Goal: Obtain resource: Obtain resource

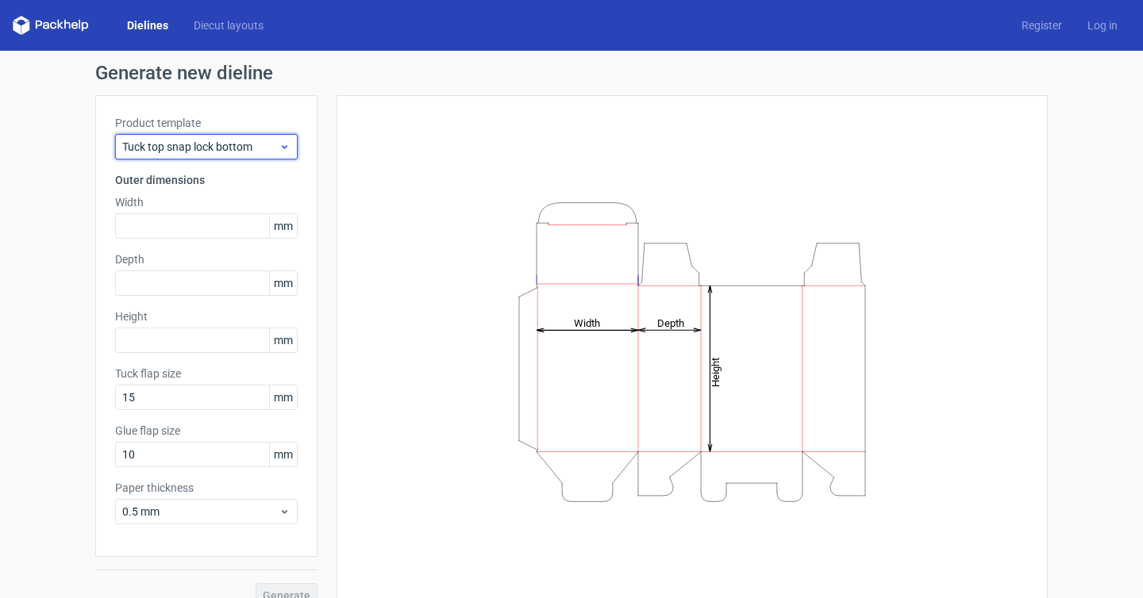
click at [167, 150] on span "Tuck top snap lock bottom" at bounding box center [200, 147] width 156 height 16
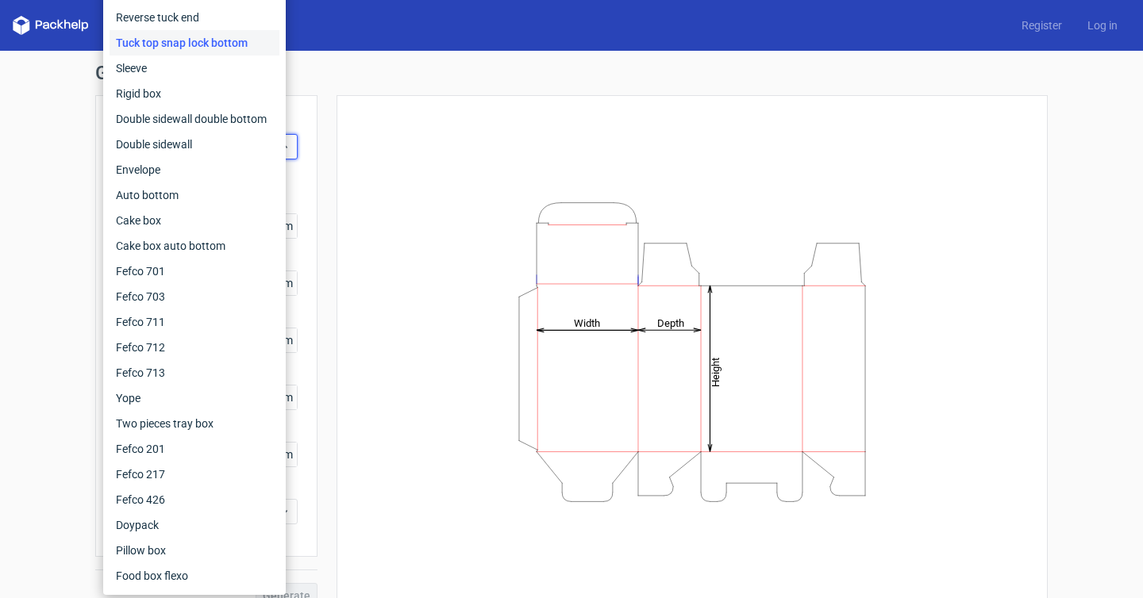
click at [321, 34] on div "Dielines Diecut layouts Register Log in" at bounding box center [571, 25] width 1143 height 51
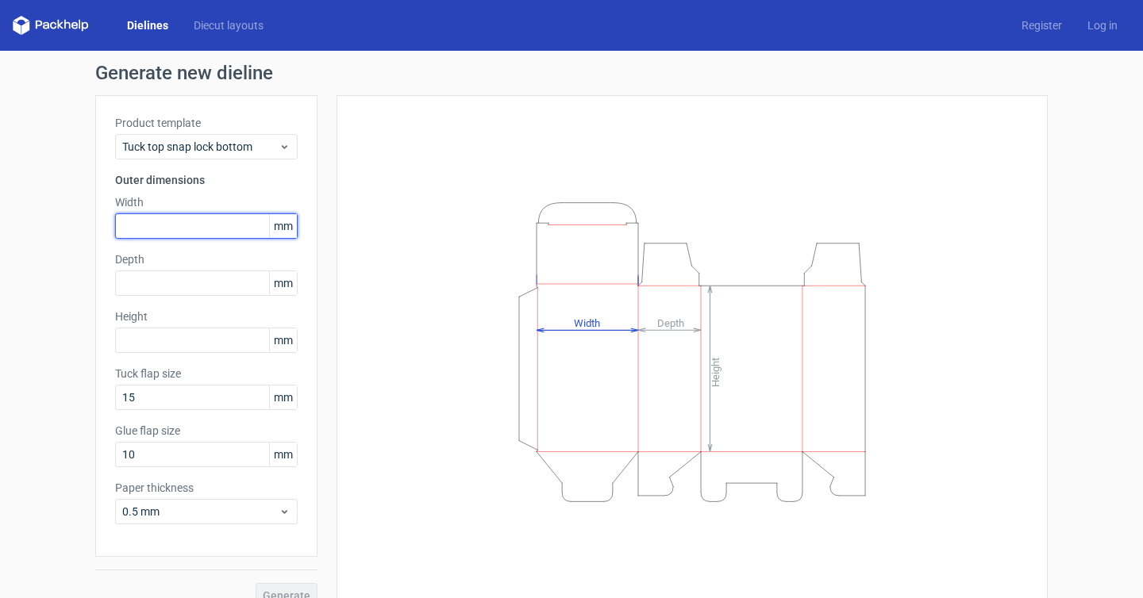
click at [184, 219] on input "text" at bounding box center [206, 225] width 182 height 25
type input "85"
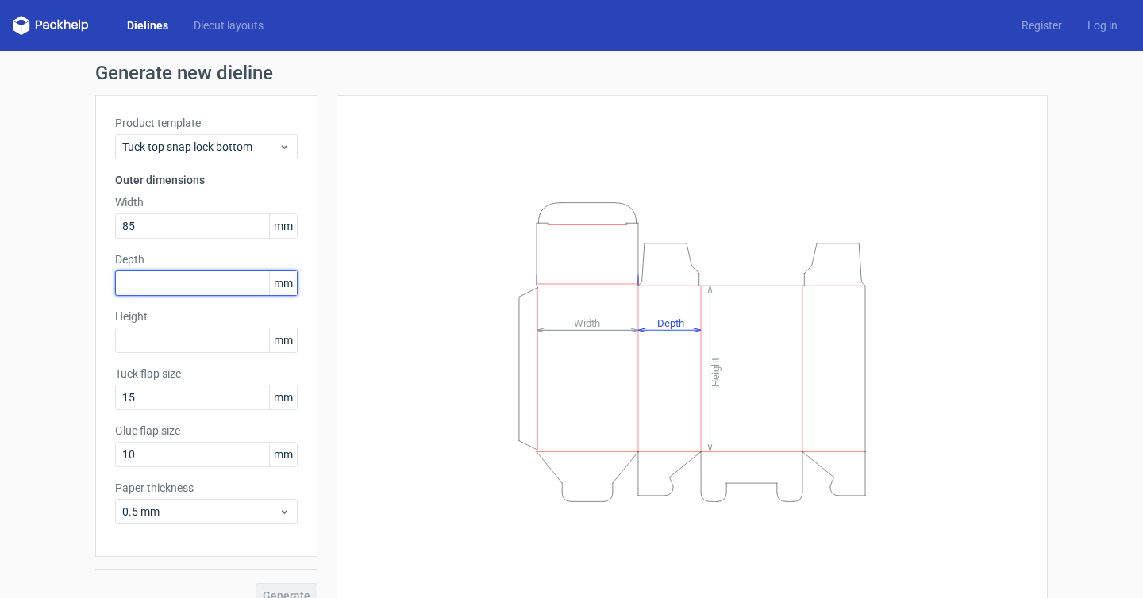
click at [148, 291] on input "text" at bounding box center [206, 283] width 182 height 25
type input "135"
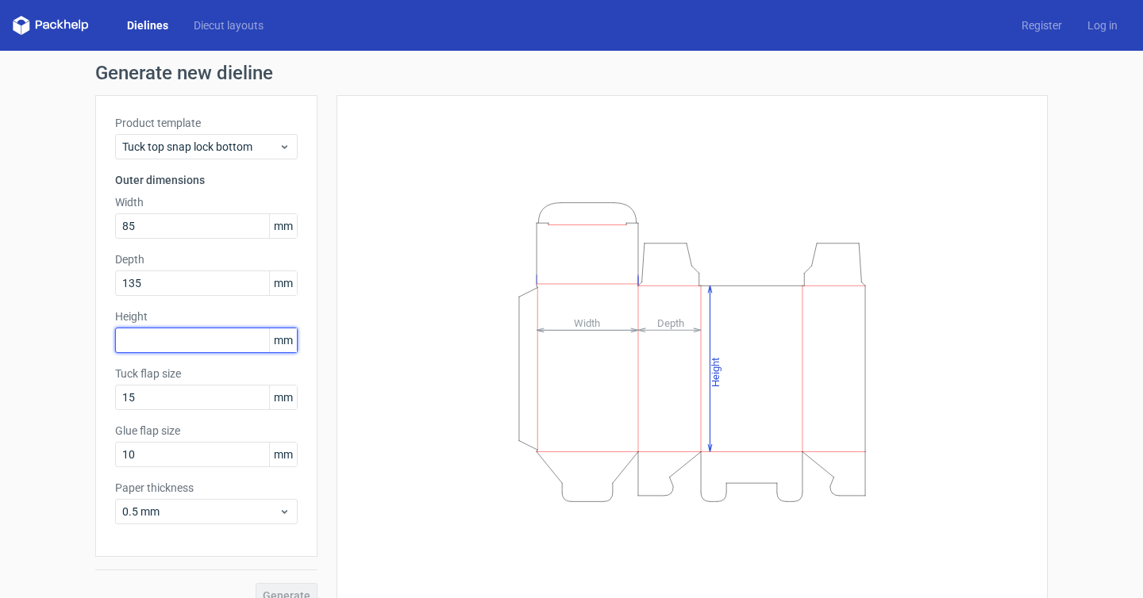
click at [159, 348] on input "text" at bounding box center [206, 340] width 182 height 25
type input "55"
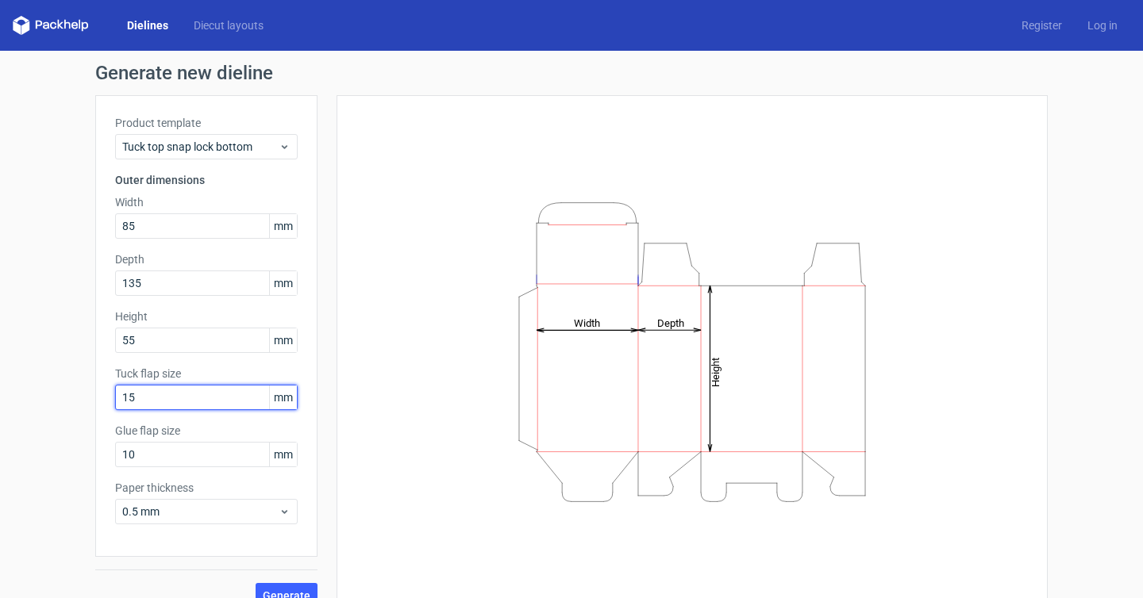
click at [188, 401] on input "15" at bounding box center [206, 397] width 182 height 25
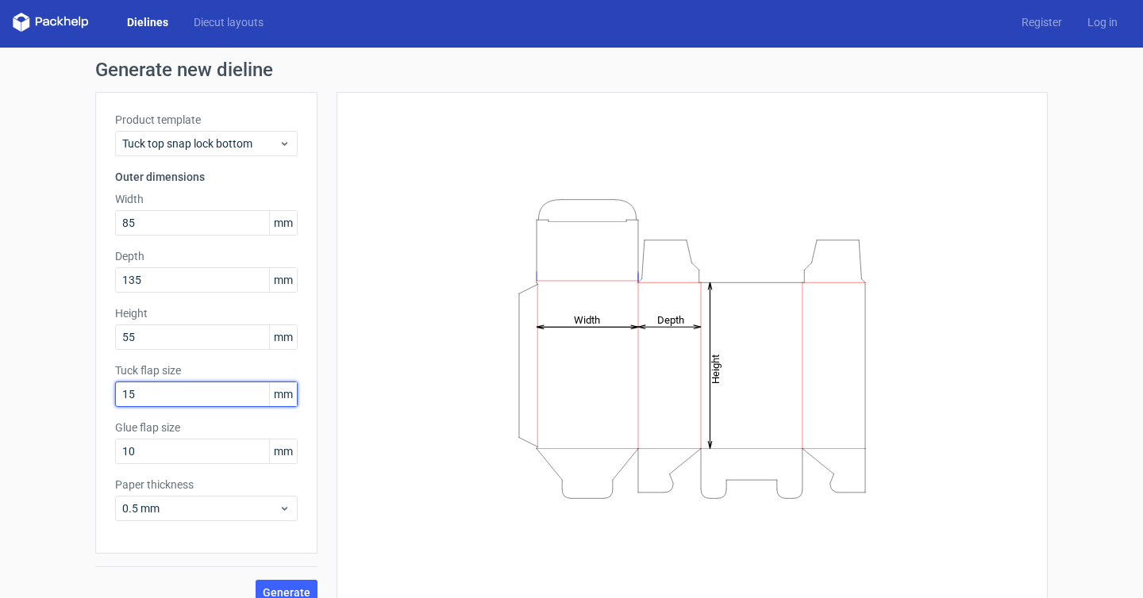
scroll to position [23, 0]
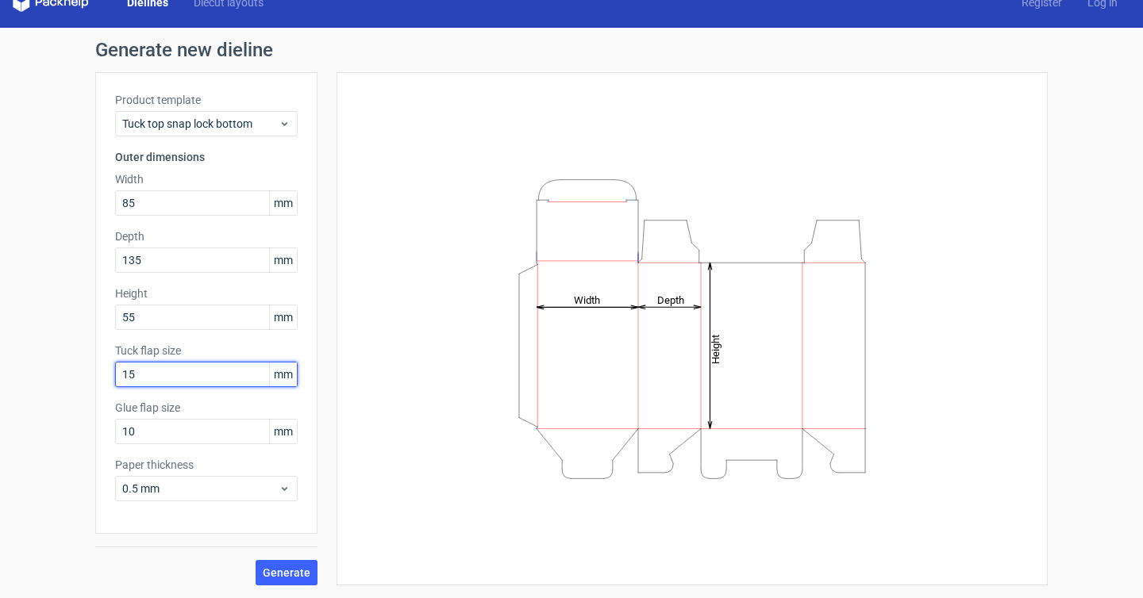
click at [209, 374] on input "15" at bounding box center [206, 374] width 182 height 25
click at [217, 416] on div "Glue flap size 10 mm" at bounding box center [206, 422] width 182 height 44
click at [195, 362] on input "10" at bounding box center [206, 374] width 182 height 25
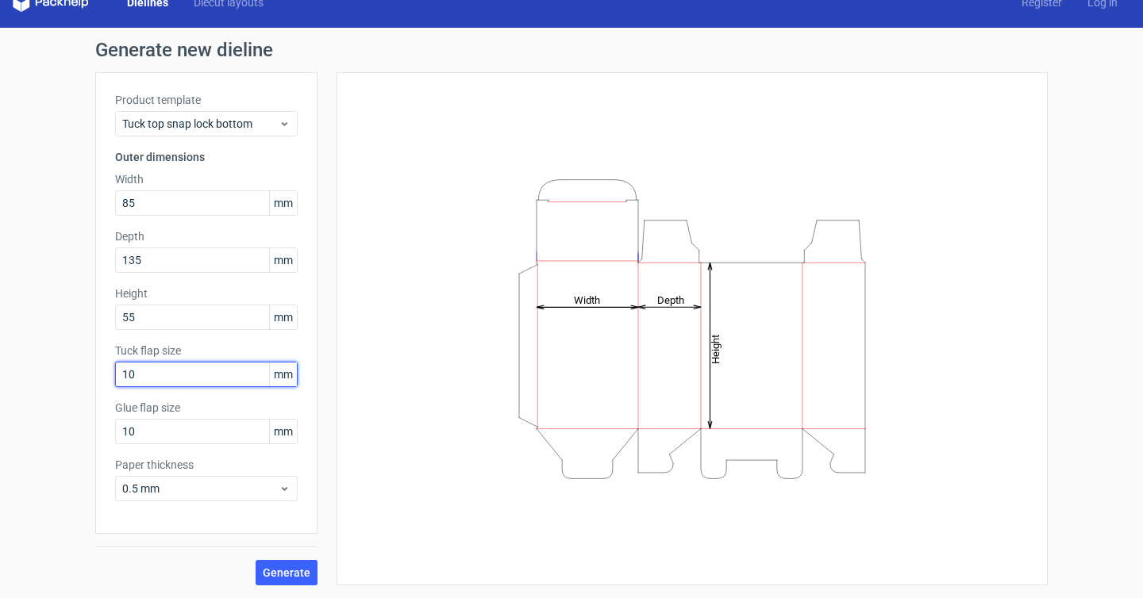
click at [179, 375] on input "10" at bounding box center [206, 374] width 182 height 25
click at [269, 574] on span "Generate" at bounding box center [287, 572] width 48 height 11
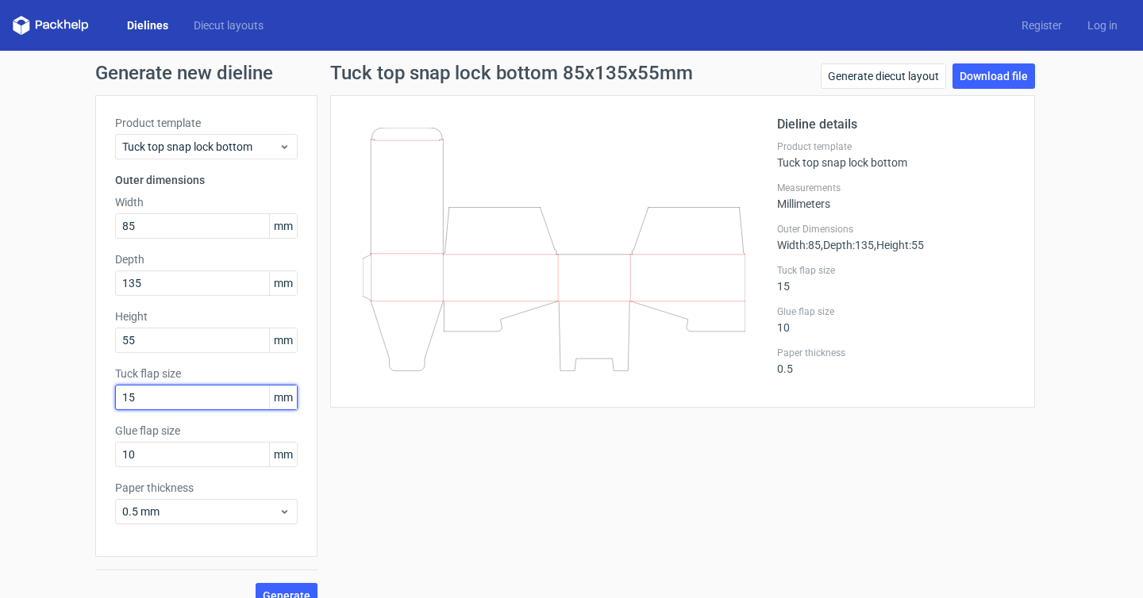
click at [198, 398] on input "15" at bounding box center [206, 397] width 182 height 25
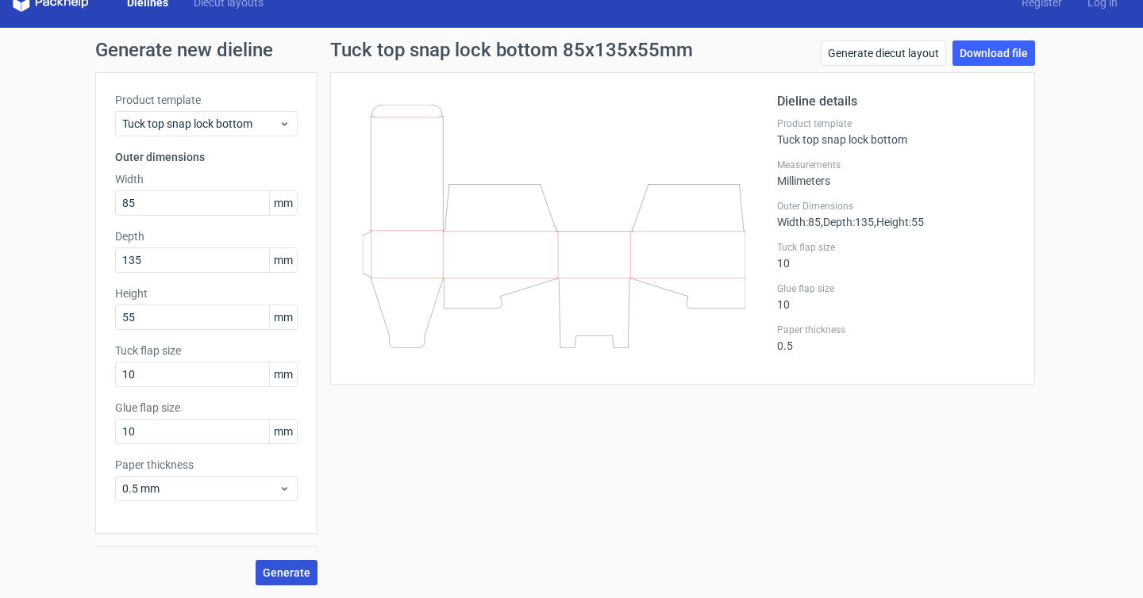
click at [280, 574] on span "Generate" at bounding box center [287, 572] width 48 height 11
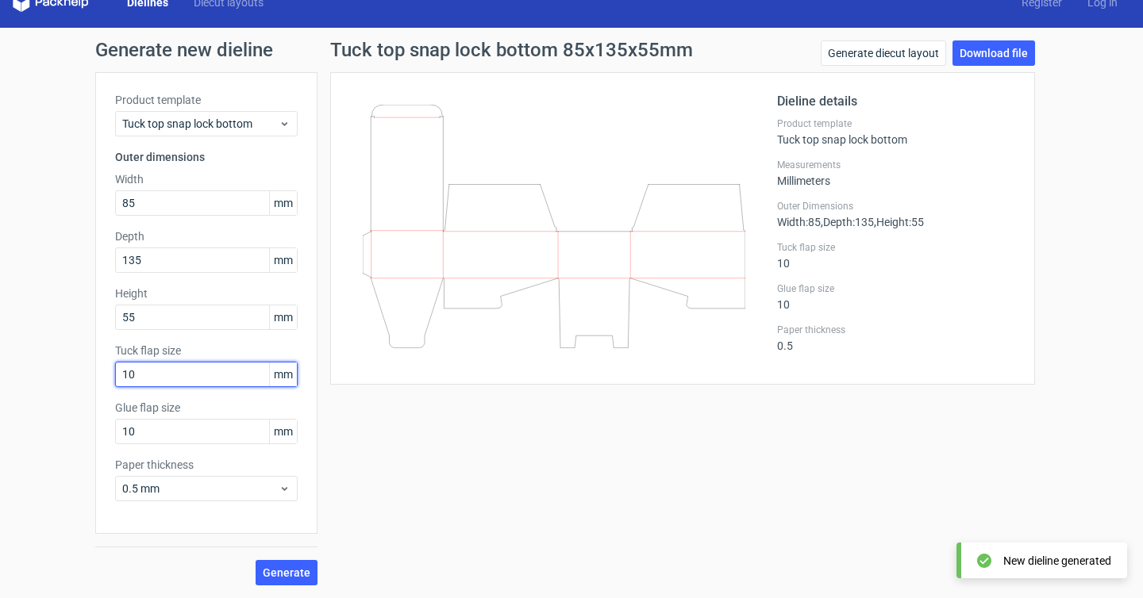
click at [191, 382] on input "10" at bounding box center [206, 374] width 182 height 25
type input "15"
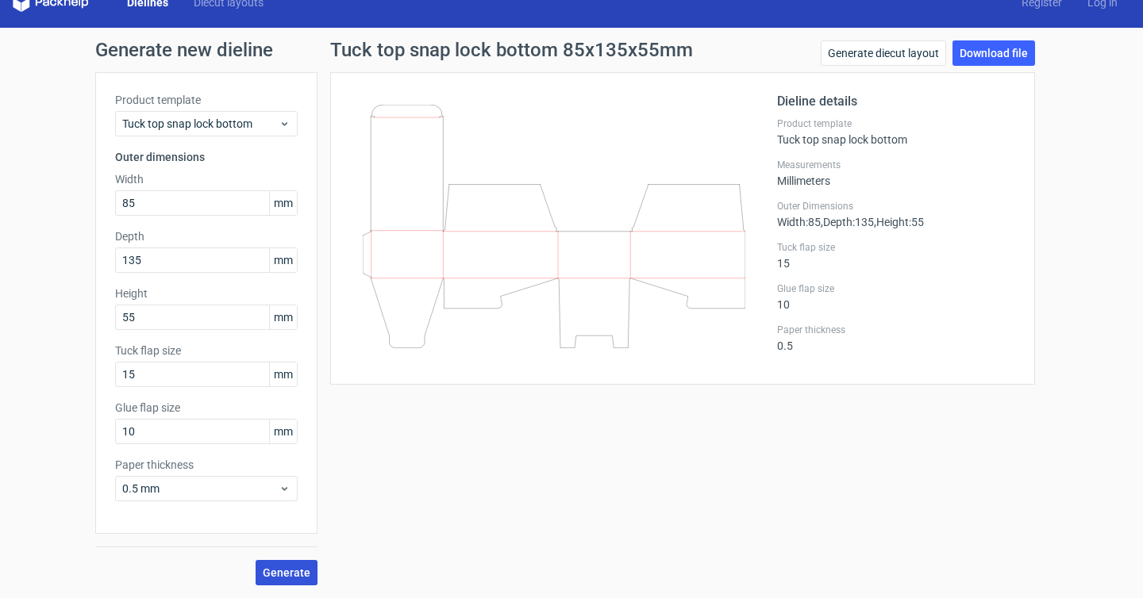
click at [279, 583] on button "Generate" at bounding box center [286, 572] width 62 height 25
click at [861, 54] on link "Generate diecut layout" at bounding box center [882, 52] width 125 height 25
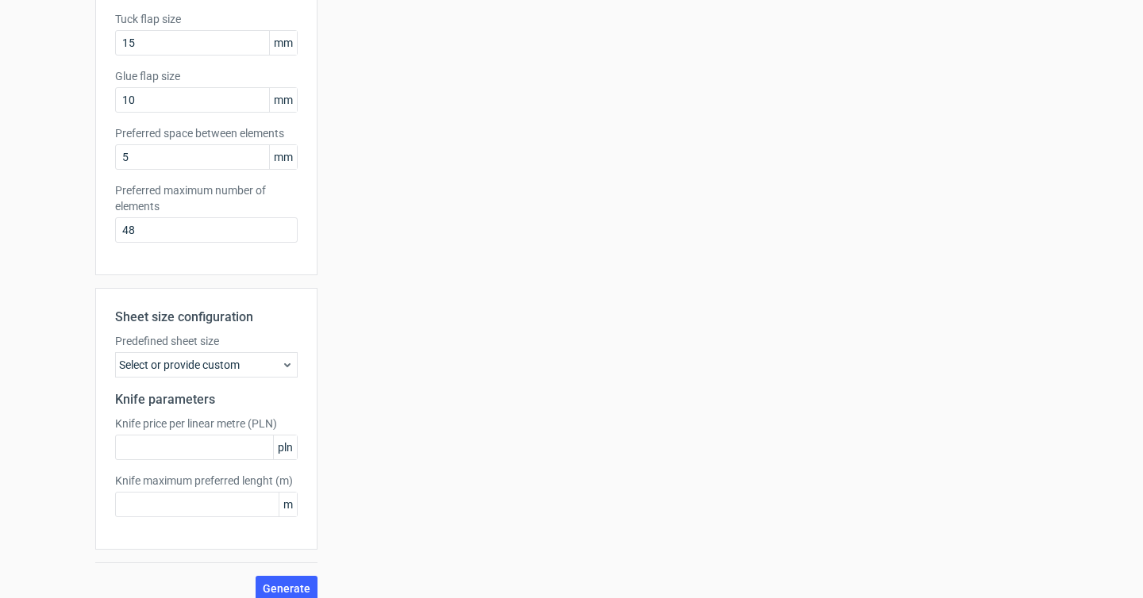
scroll to position [350, 0]
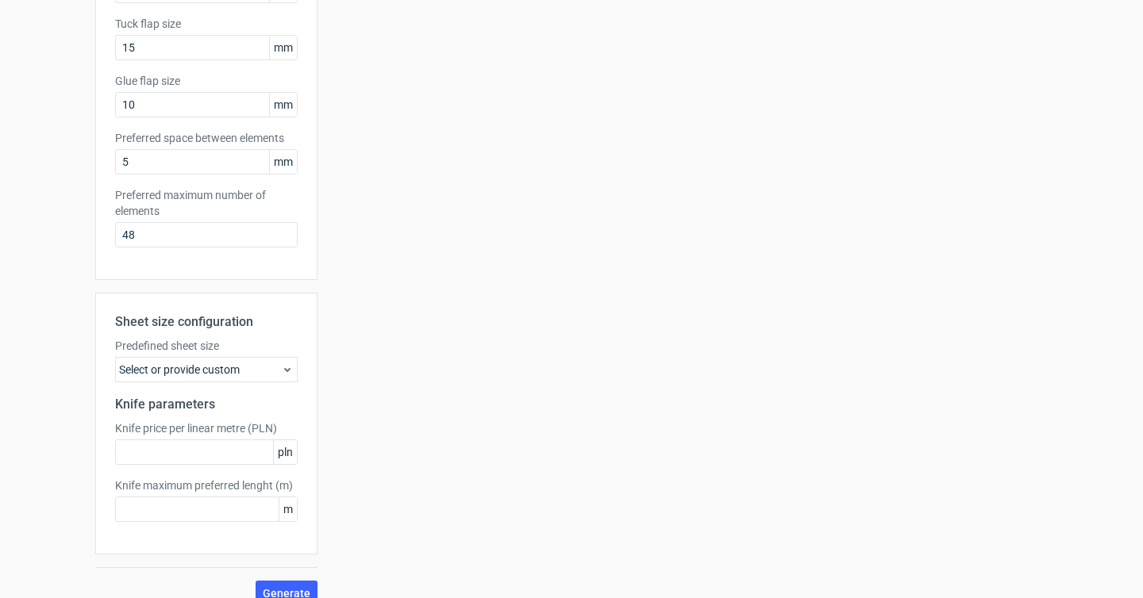
click at [254, 384] on div "Sheet size configuration Predefined sheet size Select or provide custom Knife p…" at bounding box center [206, 424] width 222 height 262
click at [257, 365] on div "Select or provide custom" at bounding box center [206, 369] width 182 height 25
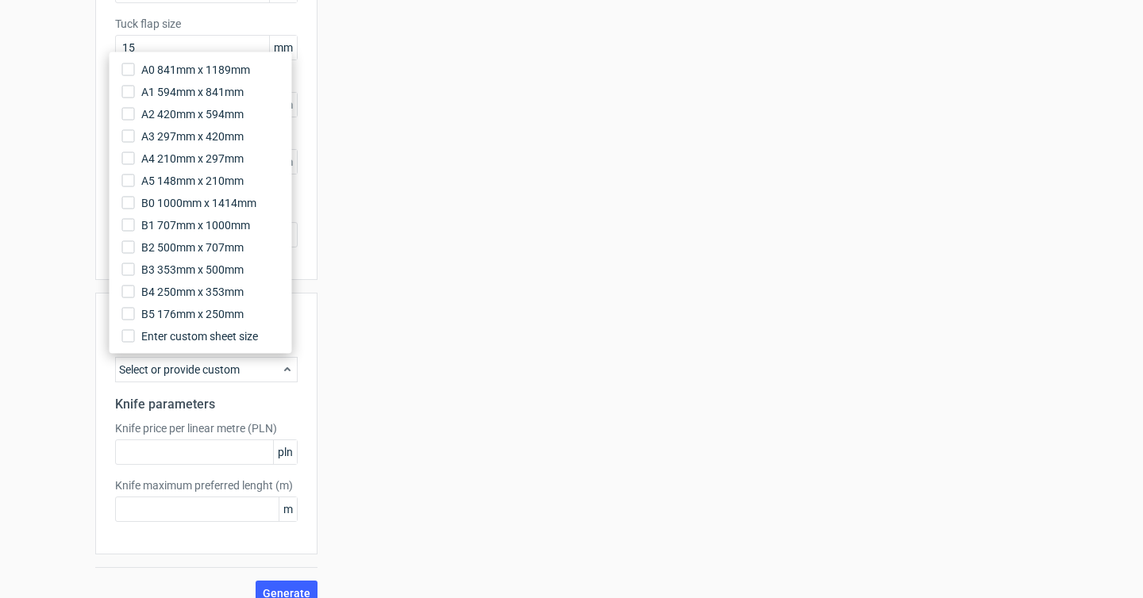
click at [517, 313] on div "Your diecut layouts will be listed here once you generate them Height Depth Wid…" at bounding box center [682, 175] width 730 height 861
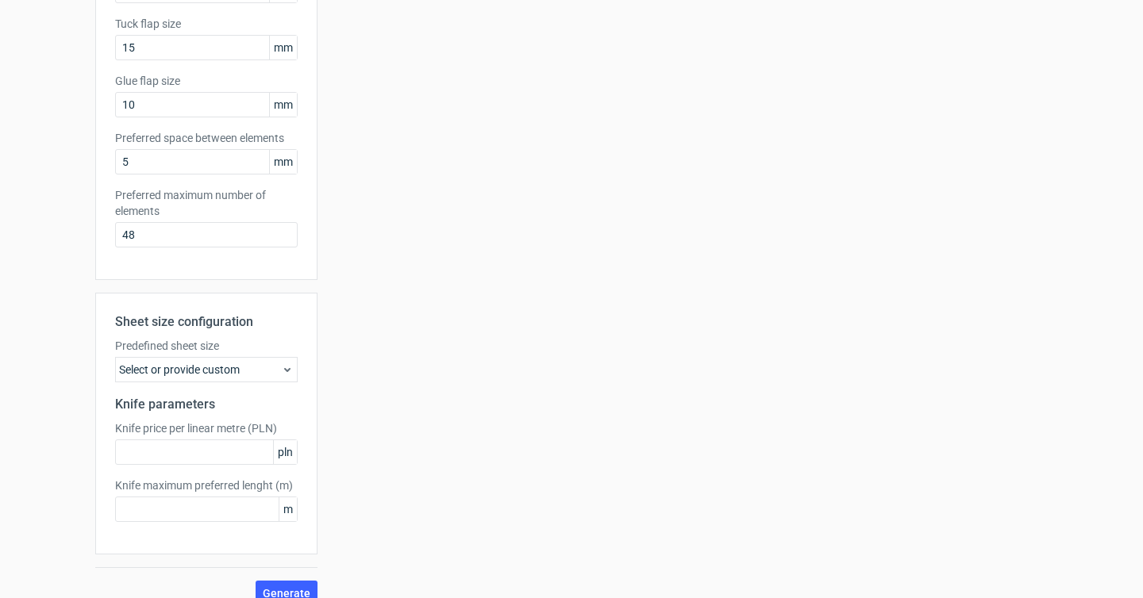
scroll to position [0, 0]
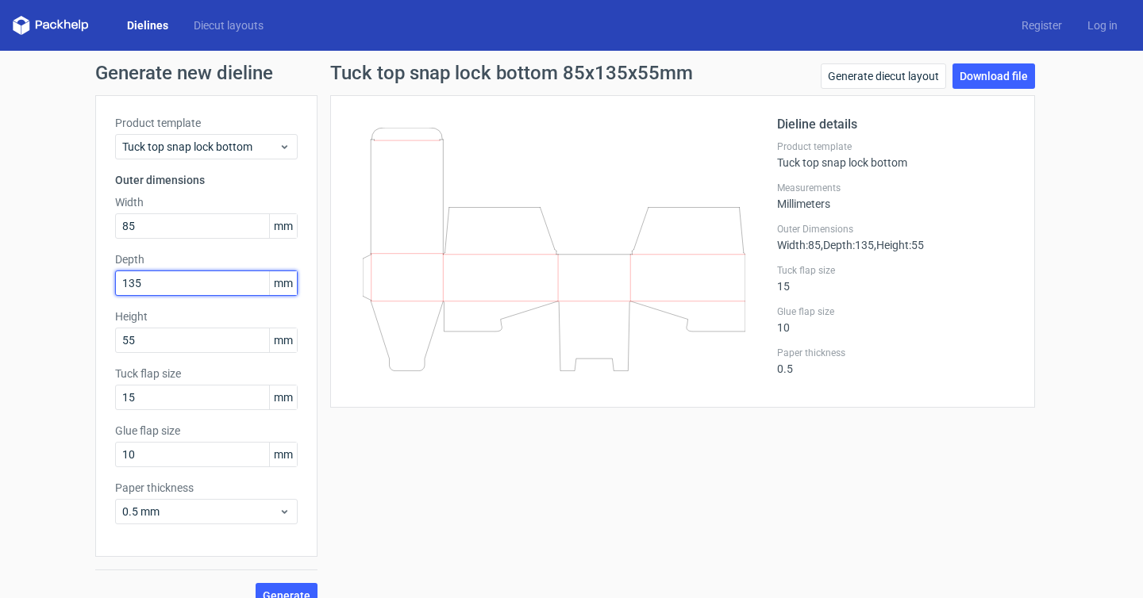
click at [194, 286] on input "135" at bounding box center [206, 283] width 182 height 25
click at [275, 584] on button "Generate" at bounding box center [286, 595] width 62 height 25
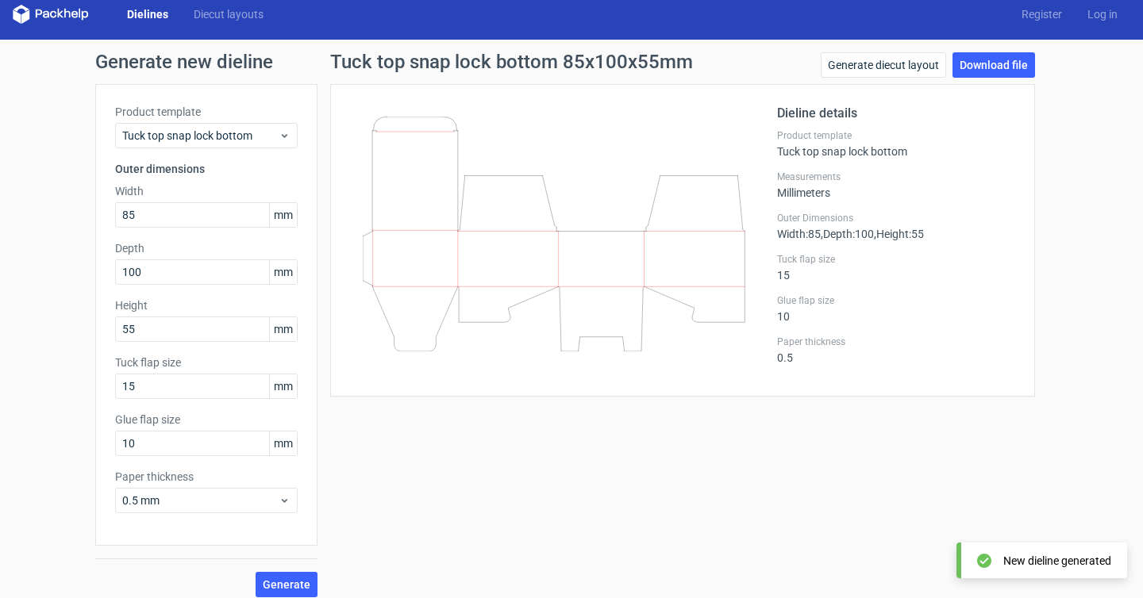
scroll to position [23, 0]
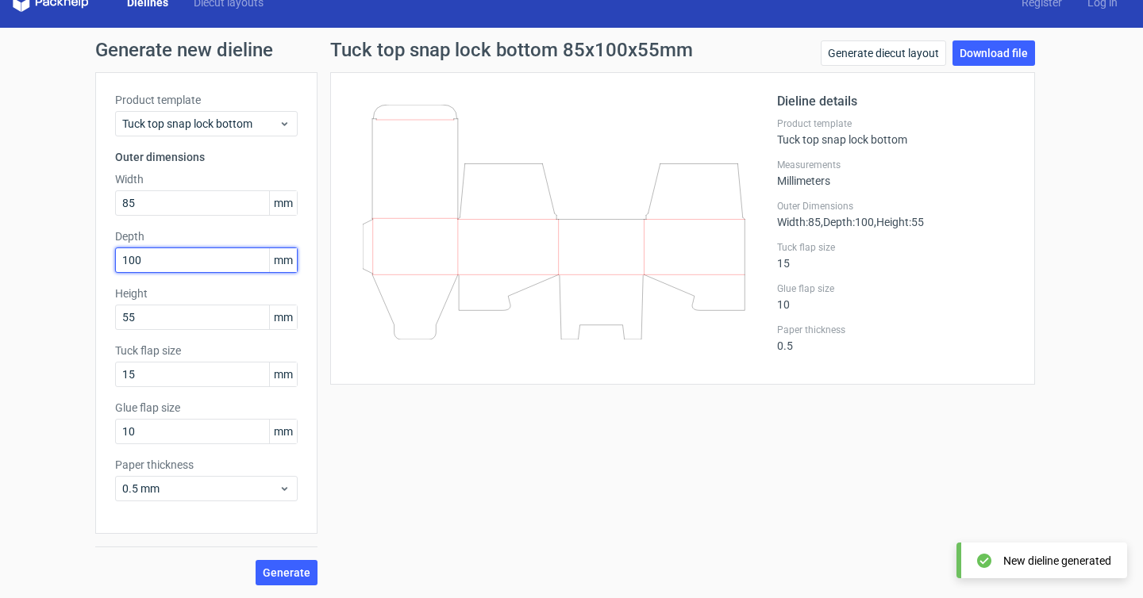
click at [129, 256] on input "100" at bounding box center [206, 260] width 182 height 25
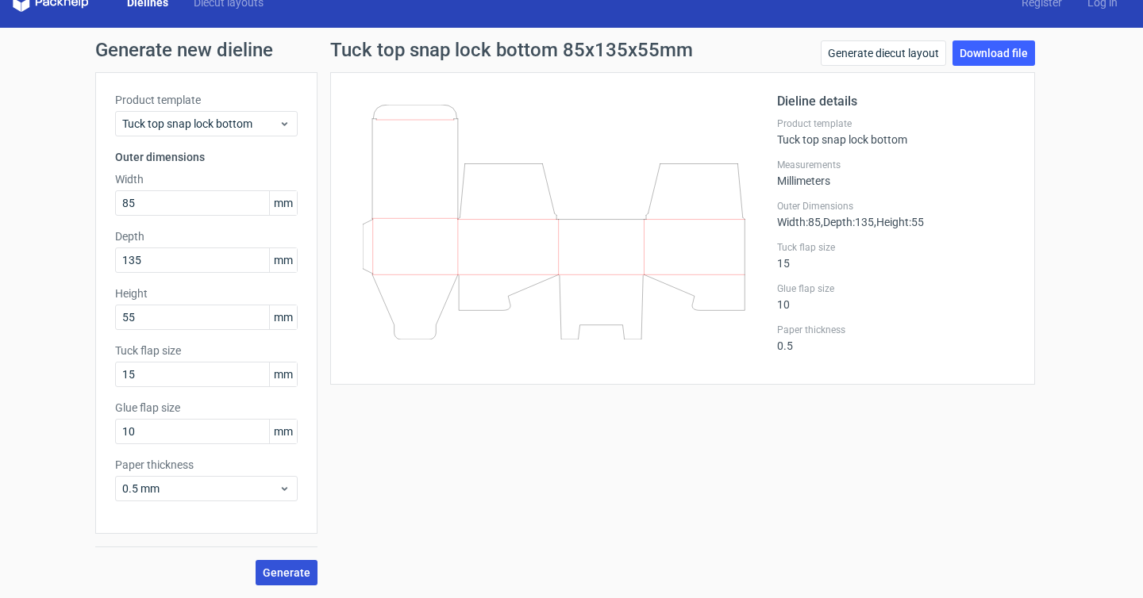
click at [298, 572] on span "Generate" at bounding box center [287, 572] width 48 height 11
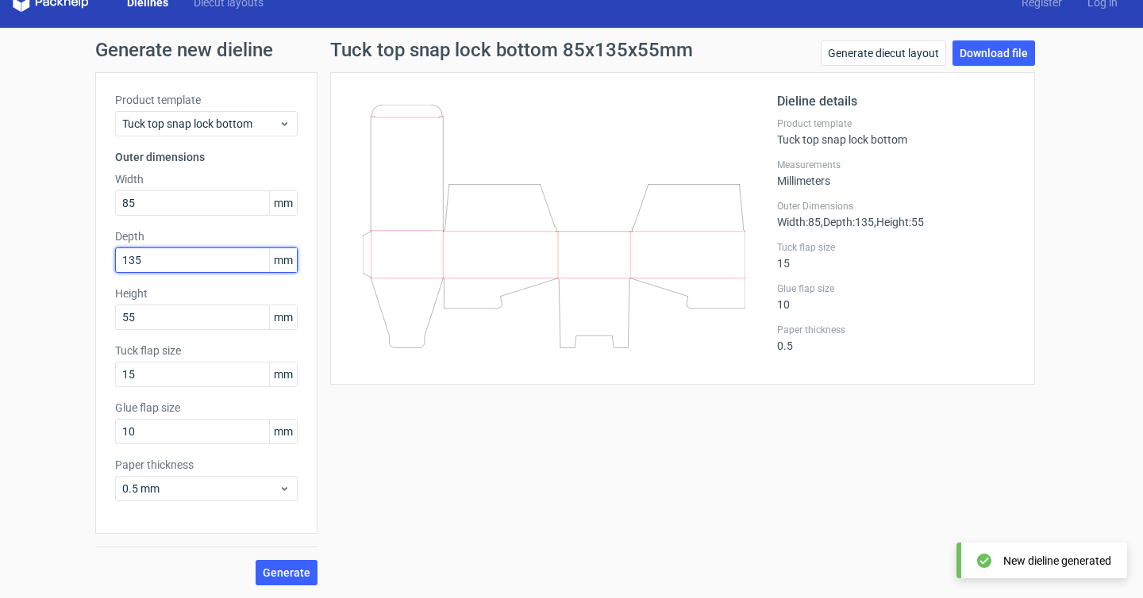
click at [245, 268] on input "135" at bounding box center [206, 260] width 182 height 25
click at [231, 270] on input "135" at bounding box center [206, 260] width 182 height 25
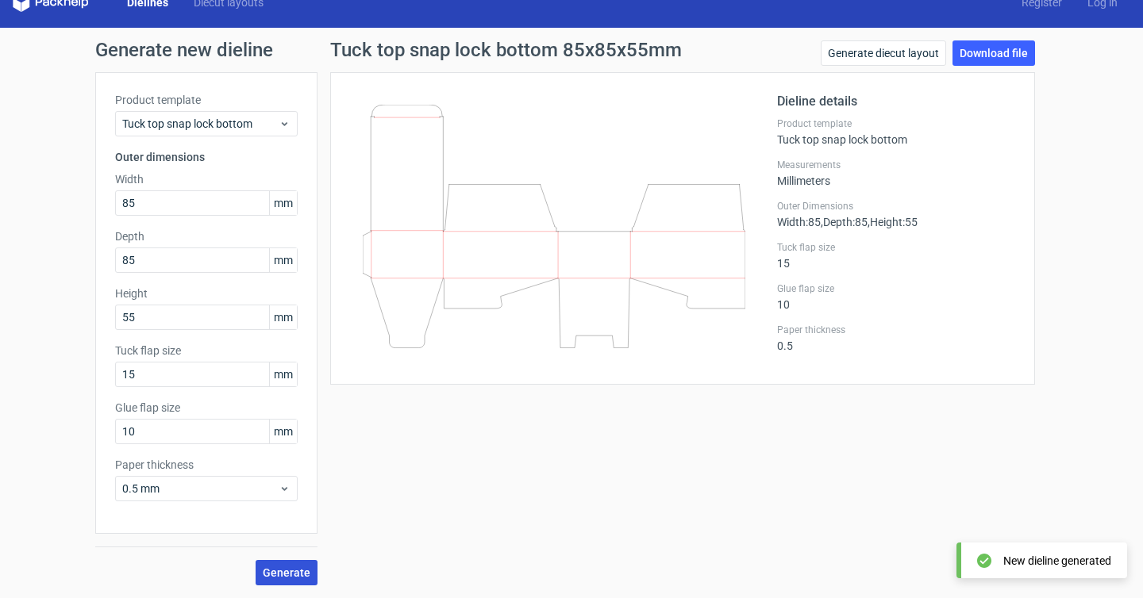
click at [286, 574] on span "Generate" at bounding box center [287, 572] width 48 height 11
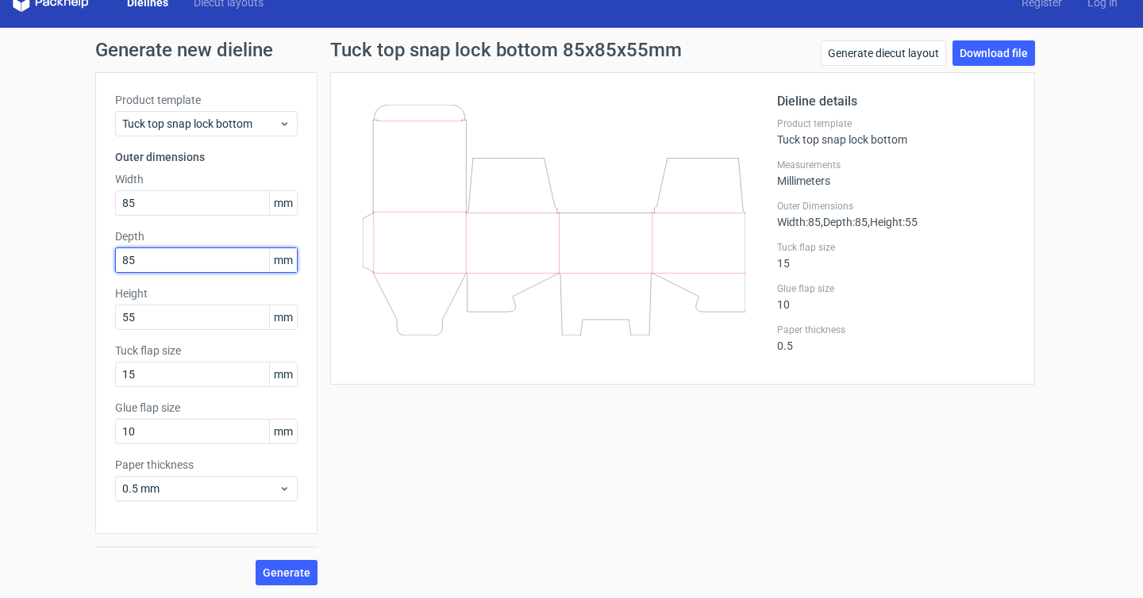
click at [198, 260] on input "85" at bounding box center [206, 260] width 182 height 25
type input "135"
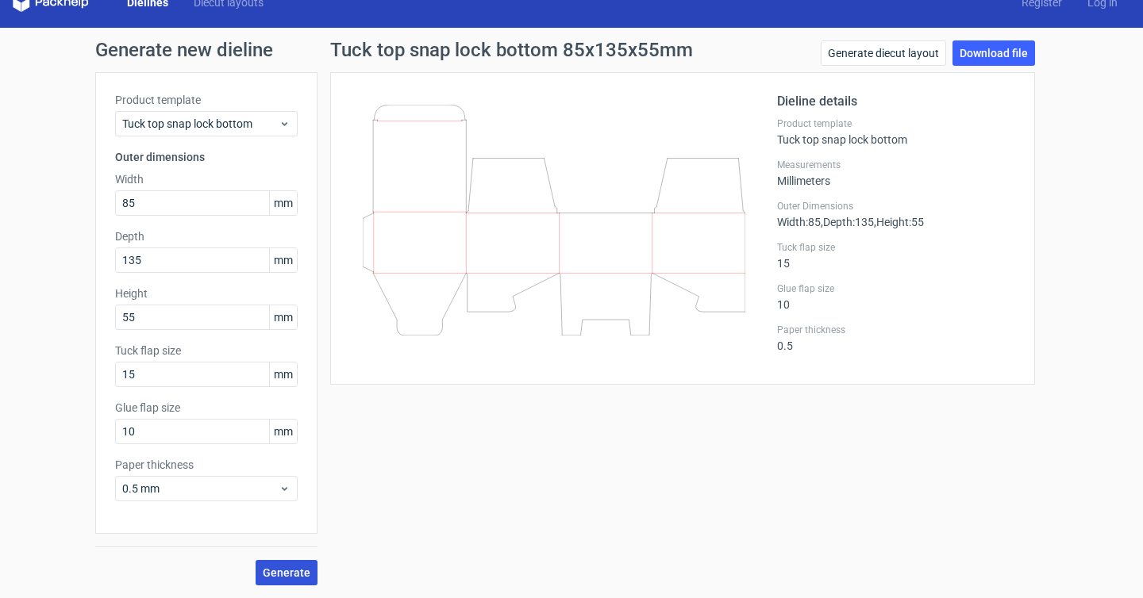
click at [303, 573] on span "Generate" at bounding box center [287, 572] width 48 height 11
click at [985, 60] on link "Download file" at bounding box center [993, 52] width 83 height 25
